Goal: Task Accomplishment & Management: Manage account settings

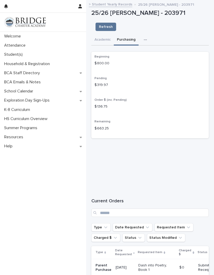
click at [21, 44] on p "Attendance" at bounding box center [16, 45] width 28 height 5
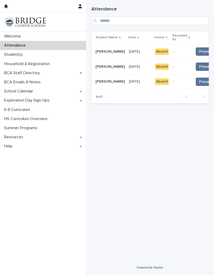
click at [199, 49] on span "Present 📥" at bounding box center [208, 51] width 19 height 5
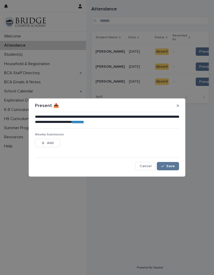
click at [171, 167] on span "Save" at bounding box center [170, 167] width 9 height 4
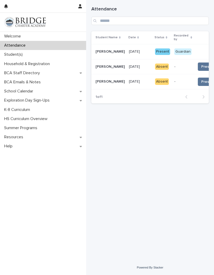
click at [201, 64] on span "Present 📥" at bounding box center [210, 66] width 19 height 5
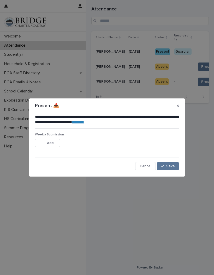
click at [173, 165] on span "Save" at bounding box center [170, 167] width 9 height 4
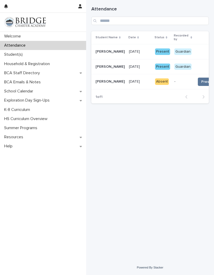
click at [201, 79] on span "Present 📥" at bounding box center [210, 81] width 19 height 5
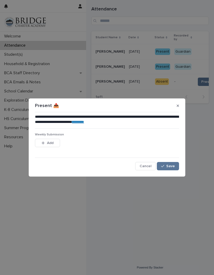
click at [174, 166] on span "Save" at bounding box center [170, 167] width 9 height 4
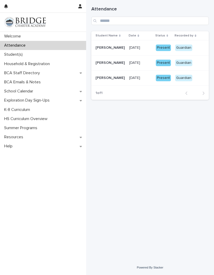
click at [17, 36] on p "Welcome" at bounding box center [13, 36] width 23 height 5
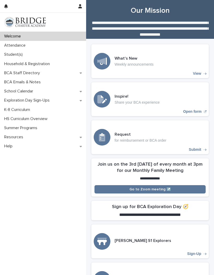
click at [26, 47] on p "Attendance" at bounding box center [16, 45] width 28 height 5
